Goal: Find contact information: Find contact information

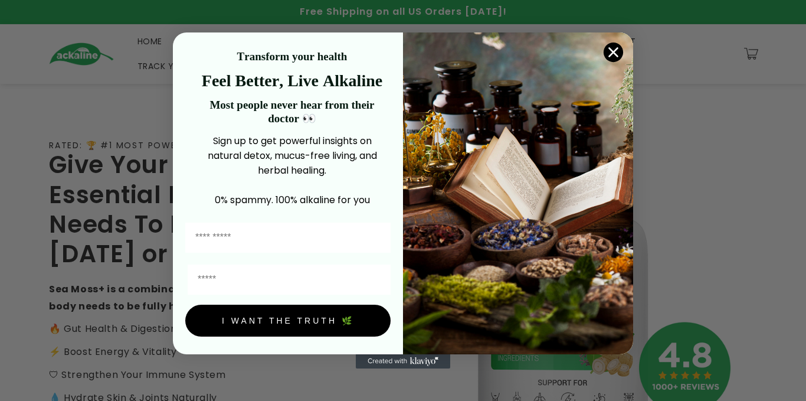
click at [612, 54] on circle "Close dialog" at bounding box center [613, 51] width 19 height 19
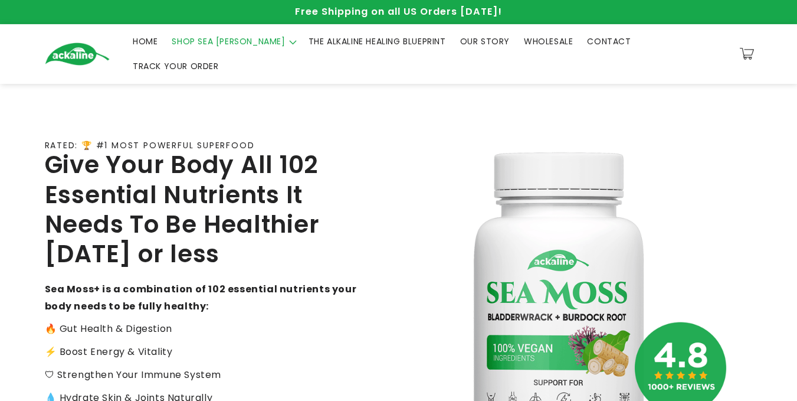
click at [223, 44] on span "SHOP SEA [PERSON_NAME]" at bounding box center [228, 41] width 113 height 11
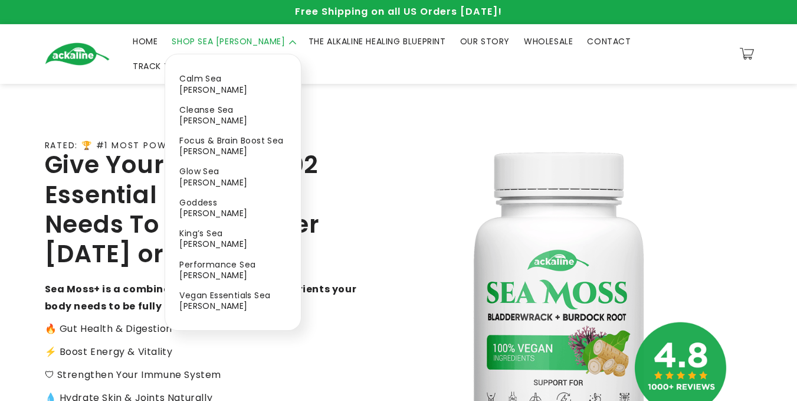
click at [214, 83] on link "Calm Sea [PERSON_NAME]" at bounding box center [232, 83] width 135 height 31
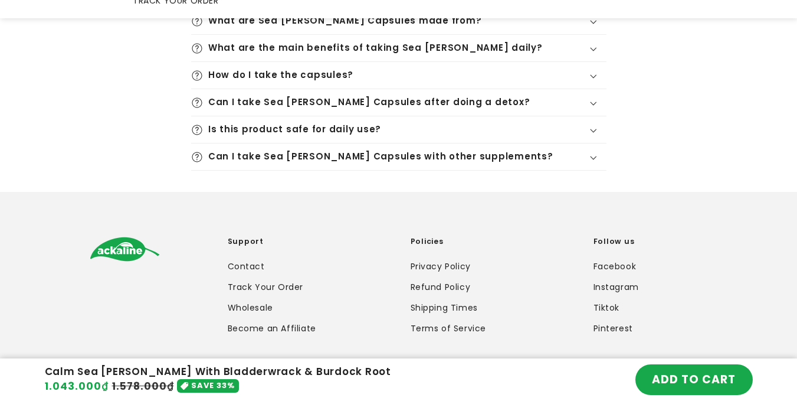
scroll to position [3919, 0]
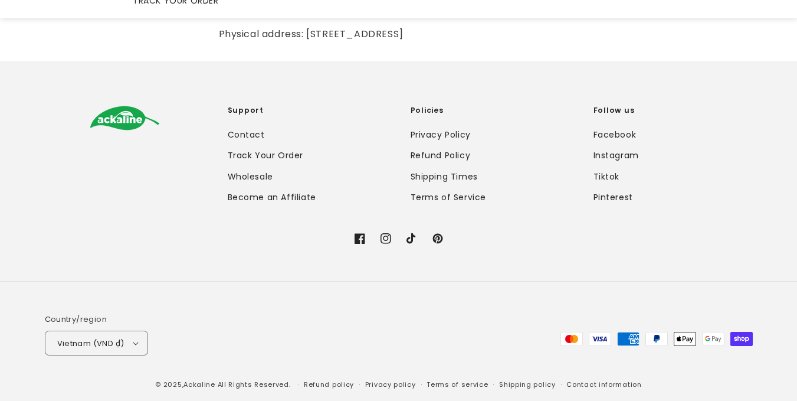
scroll to position [173, 0]
click at [283, 193] on link "Become an Affiliate" at bounding box center [272, 196] width 88 height 21
